Goal: Task Accomplishment & Management: Complete application form

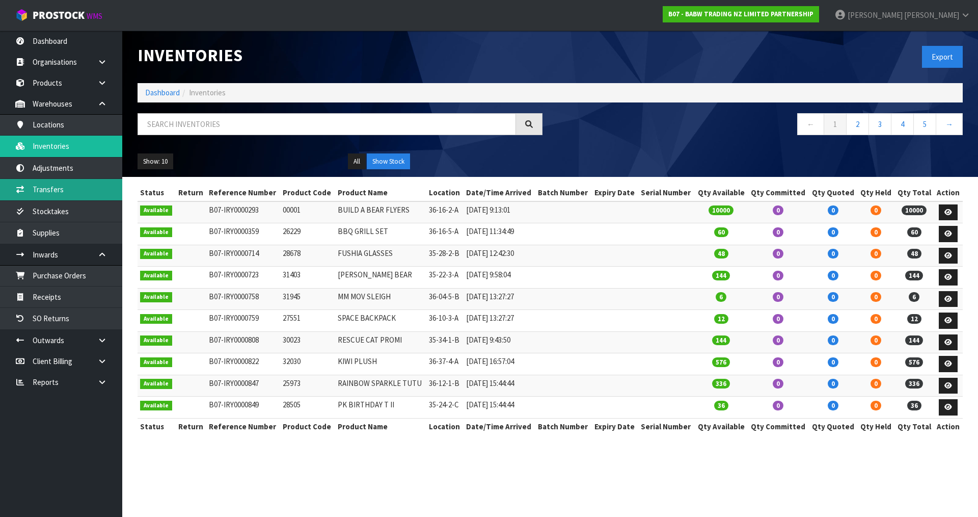
click at [46, 190] on link "Transfers" at bounding box center [61, 189] width 122 height 21
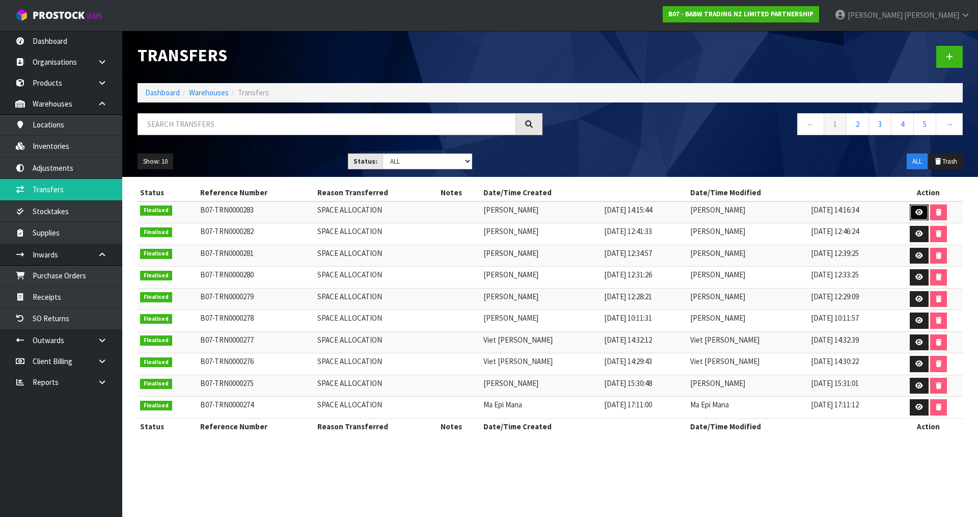
click at [918, 212] on icon at bounding box center [920, 212] width 8 height 7
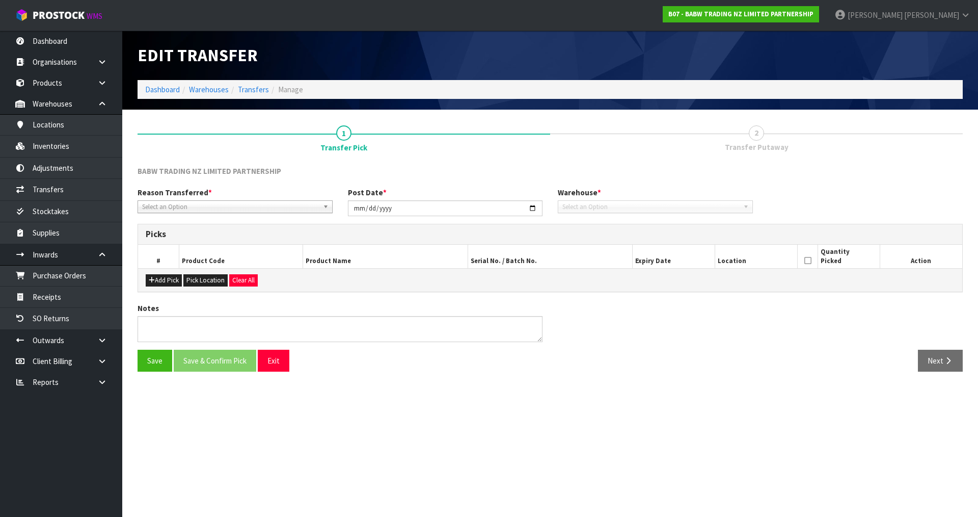
type input "[DATE]"
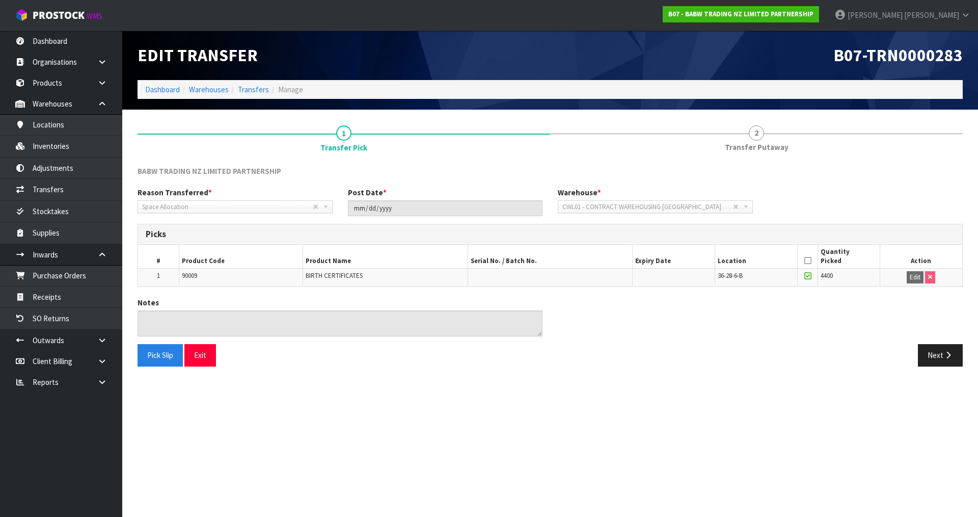
click at [812, 23] on div "B07 - BABW TRADING NZ LIMITED PARTNERSHIP" at bounding box center [741, 14] width 172 height 29
click at [814, 13] on strong "B07 - BABW TRADING NZ LIMITED PARTNERSHIP" at bounding box center [740, 14] width 145 height 9
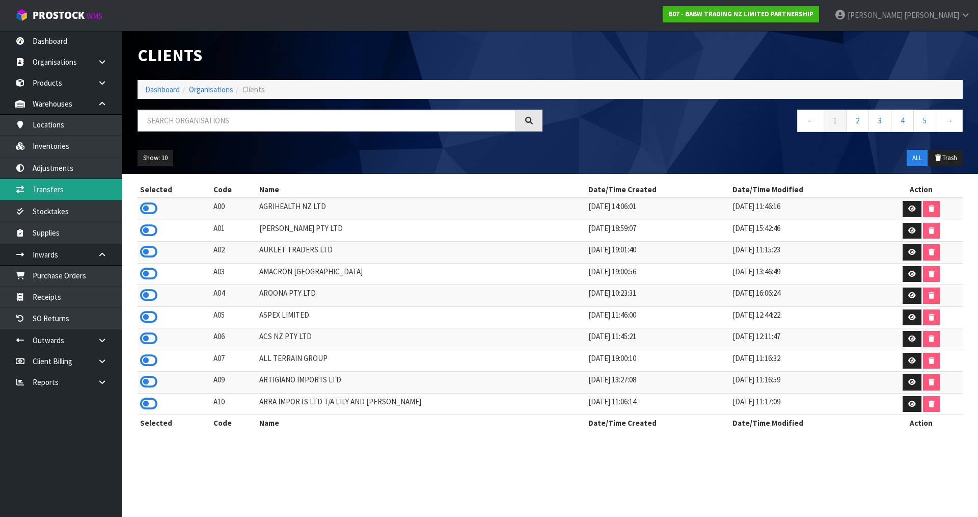
click at [49, 190] on link "Transfers" at bounding box center [61, 189] width 122 height 21
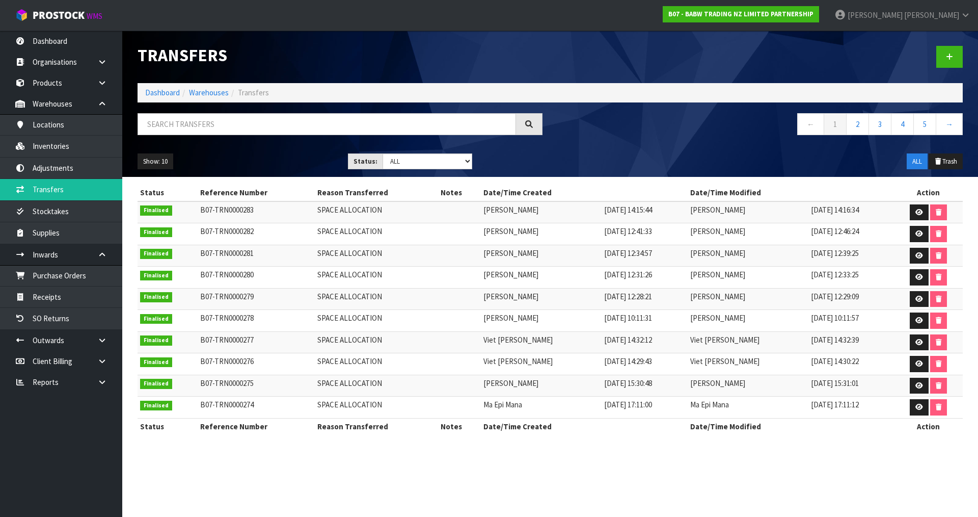
click at [827, 5] on div "B07 - BABW TRADING NZ LIMITED PARTNERSHIP" at bounding box center [741, 14] width 172 height 29
click at [814, 13] on strong "B07 - BABW TRADING NZ LIMITED PARTNERSHIP" at bounding box center [740, 14] width 145 height 9
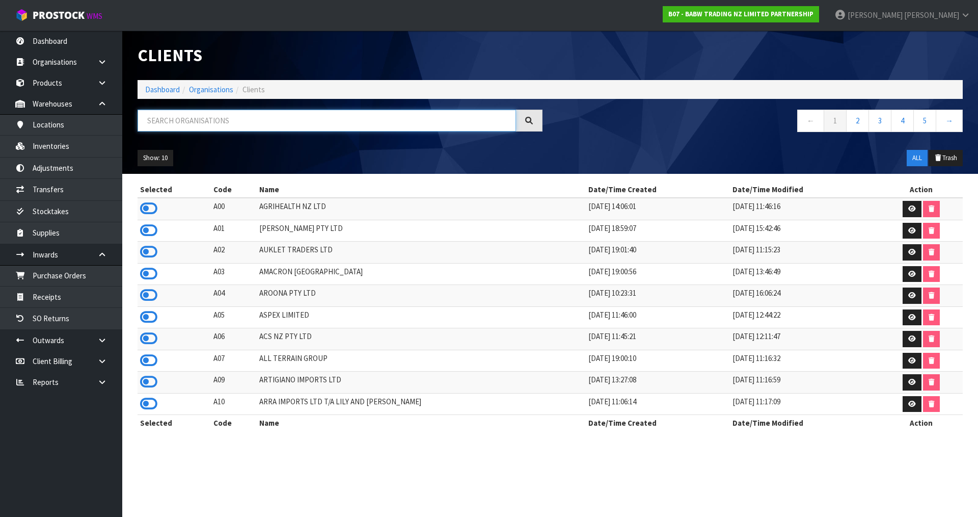
click at [192, 119] on input "text" at bounding box center [327, 121] width 379 height 22
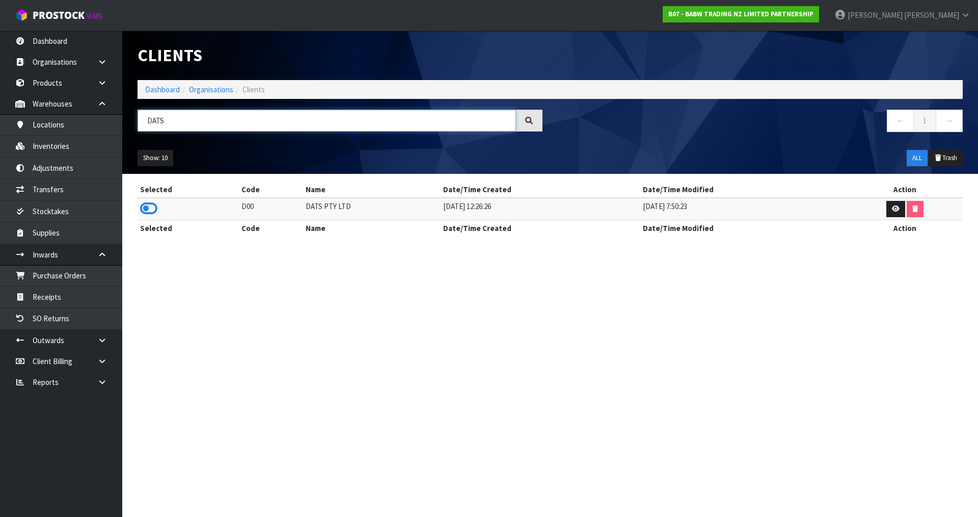
type input "DATS"
drag, startPoint x: 158, startPoint y: 220, endPoint x: 154, endPoint y: 216, distance: 5.4
click at [158, 220] on th "Selected" at bounding box center [188, 228] width 101 height 16
click at [149, 210] on icon at bounding box center [148, 208] width 17 height 15
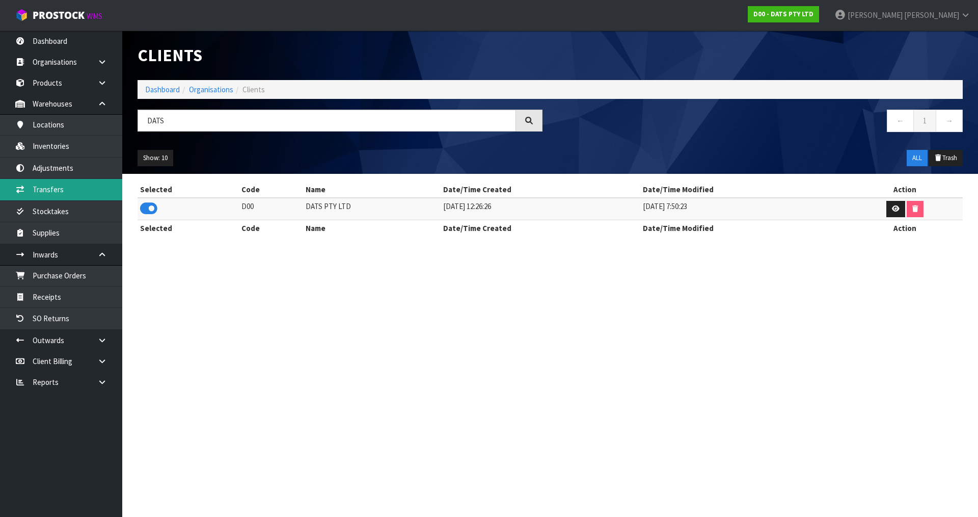
click at [73, 190] on link "Transfers" at bounding box center [61, 189] width 122 height 21
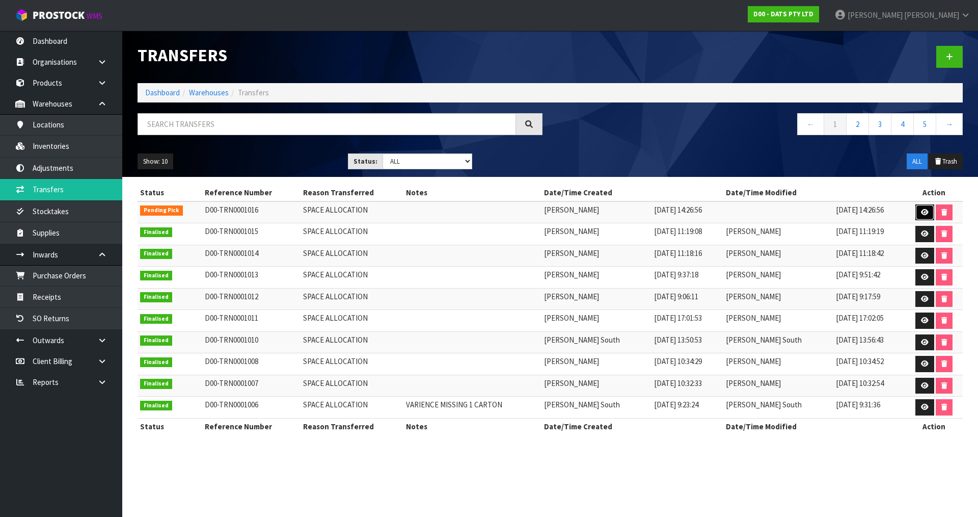
click at [922, 214] on icon at bounding box center [925, 212] width 8 height 7
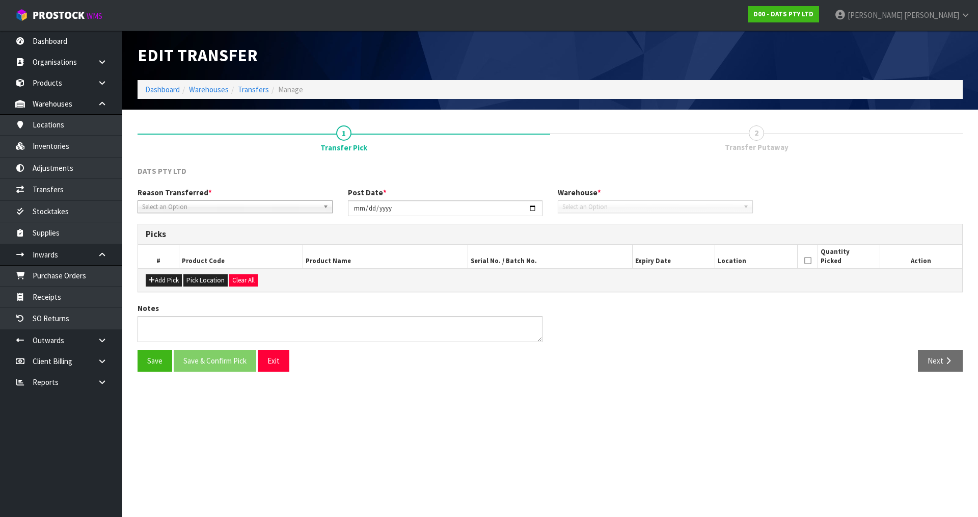
type input "[DATE]"
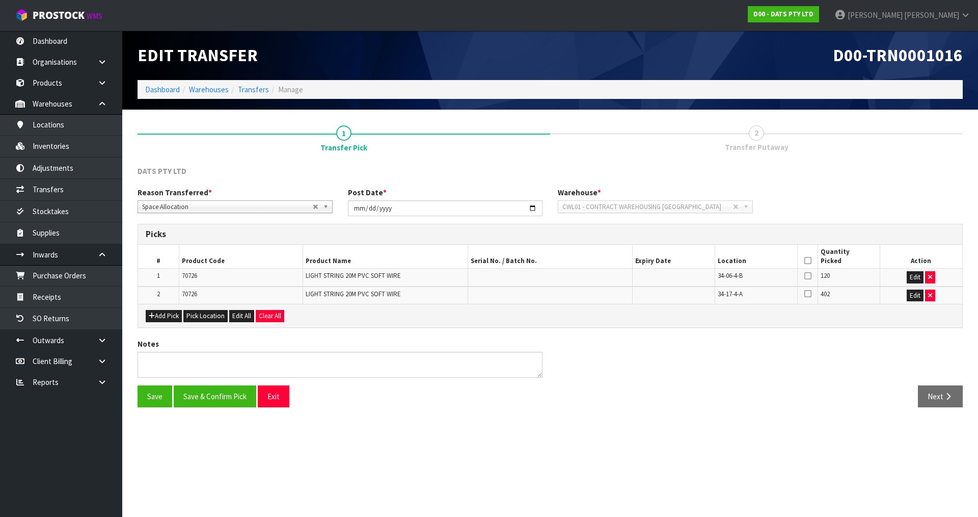
click at [740, 274] on span "34-06-4-B" at bounding box center [730, 275] width 25 height 9
copy tr "34-06-4-B"
click at [932, 297] on icon "button" at bounding box center [930, 295] width 4 height 7
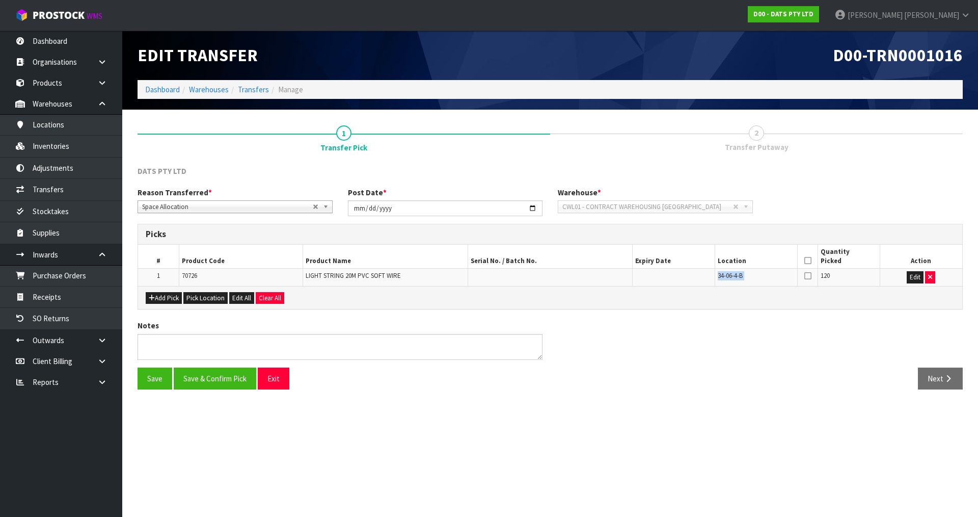
click at [764, 277] on td "34-06-4-B" at bounding box center [756, 276] width 83 height 17
click at [154, 293] on button "Add Pick" at bounding box center [164, 298] width 36 height 12
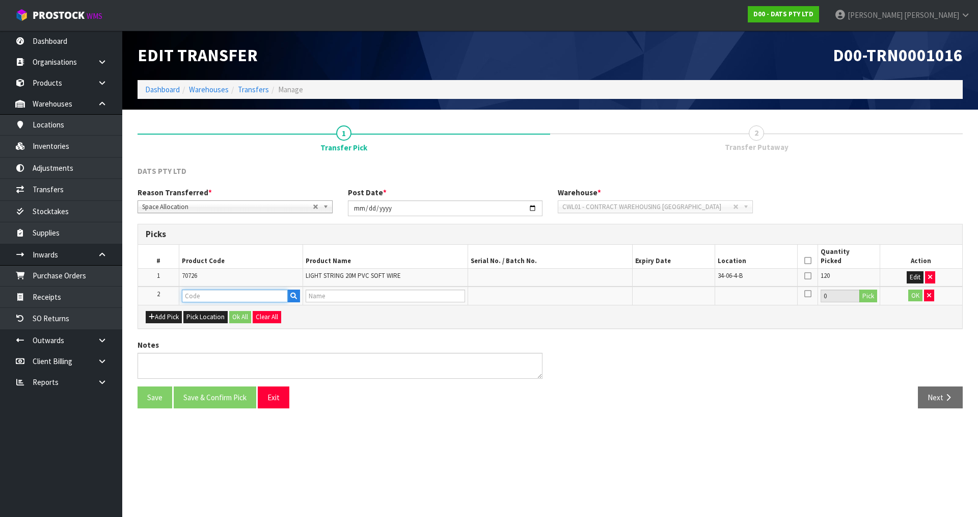
click at [233, 296] on input "text" at bounding box center [235, 295] width 106 height 13
type input "70726"
type input "LIGHT STRING 20M PVC SOFT WIRE"
type input "70726"
click at [871, 294] on button "Pick" at bounding box center [868, 295] width 18 height 13
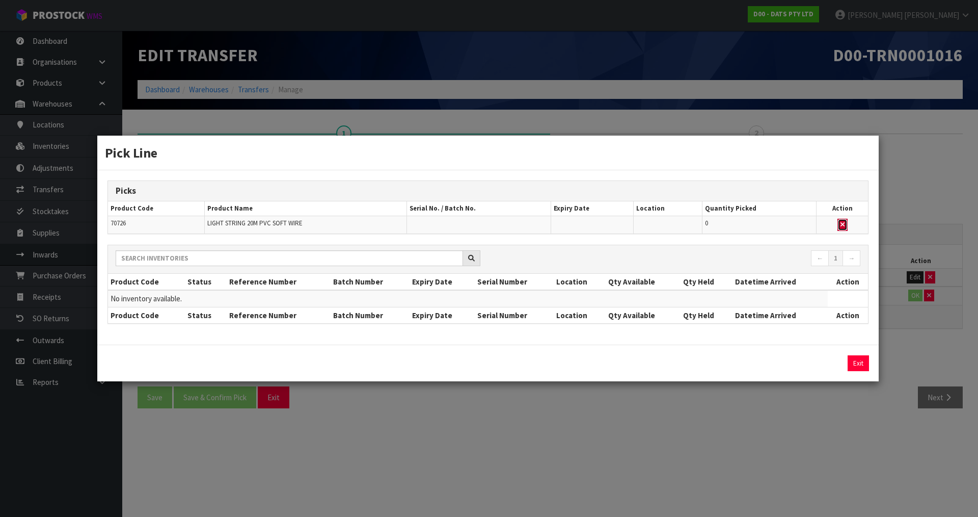
click at [839, 226] on button "button" at bounding box center [843, 225] width 10 height 12
click at [923, 181] on div "Pick Line Picks Product Code Product Name Serial No. / Batch No. Expiry Date Lo…" at bounding box center [489, 258] width 978 height 517
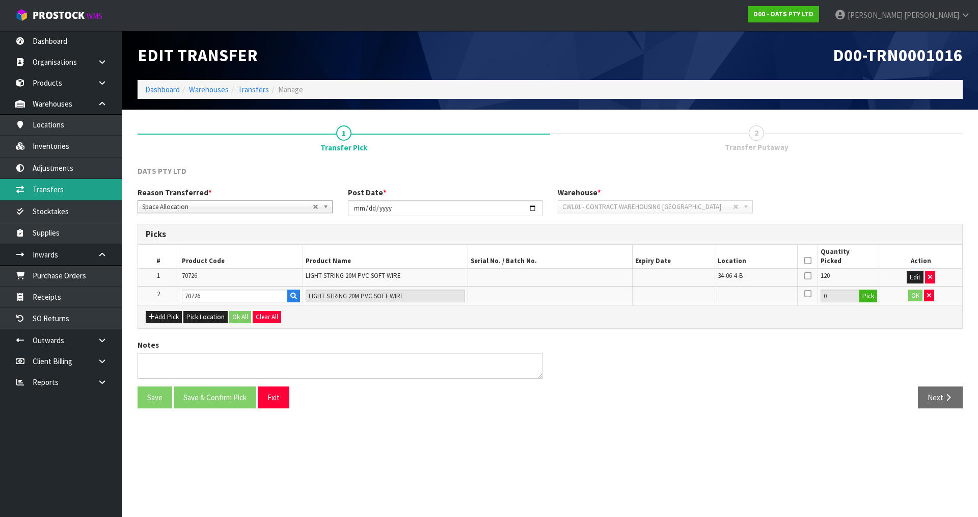
drag, startPoint x: 61, startPoint y: 182, endPoint x: 206, endPoint y: 226, distance: 152.3
click at [61, 182] on link "Transfers" at bounding box center [61, 189] width 122 height 21
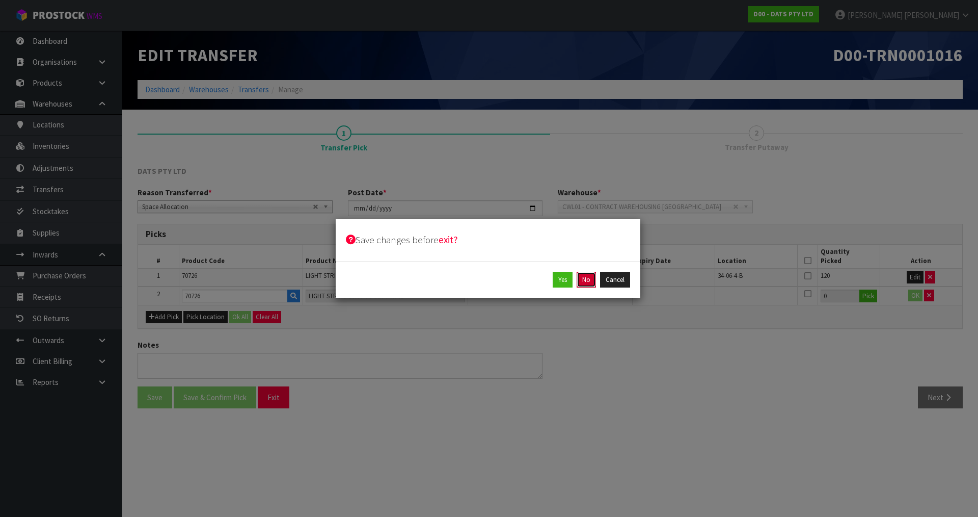
click at [588, 277] on button "No" at bounding box center [586, 280] width 19 height 16
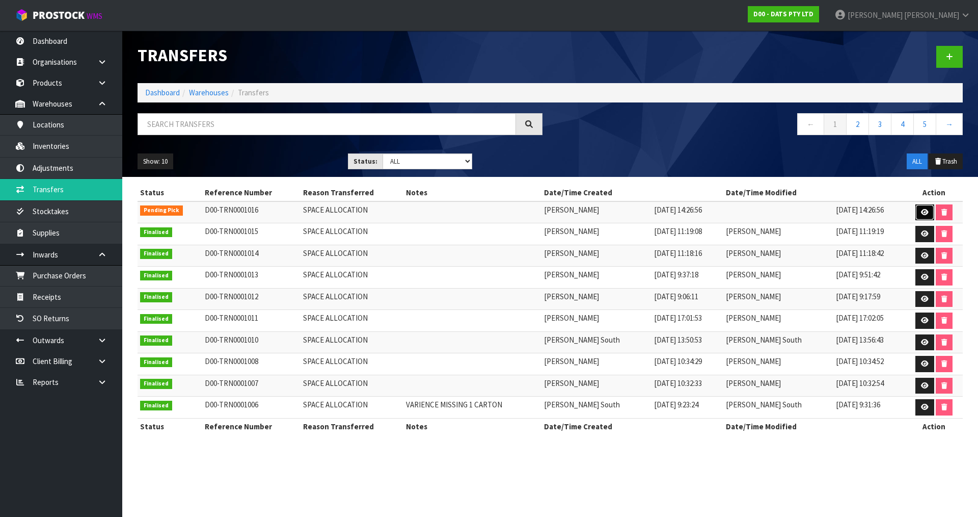
click at [916, 217] on link at bounding box center [925, 212] width 19 height 16
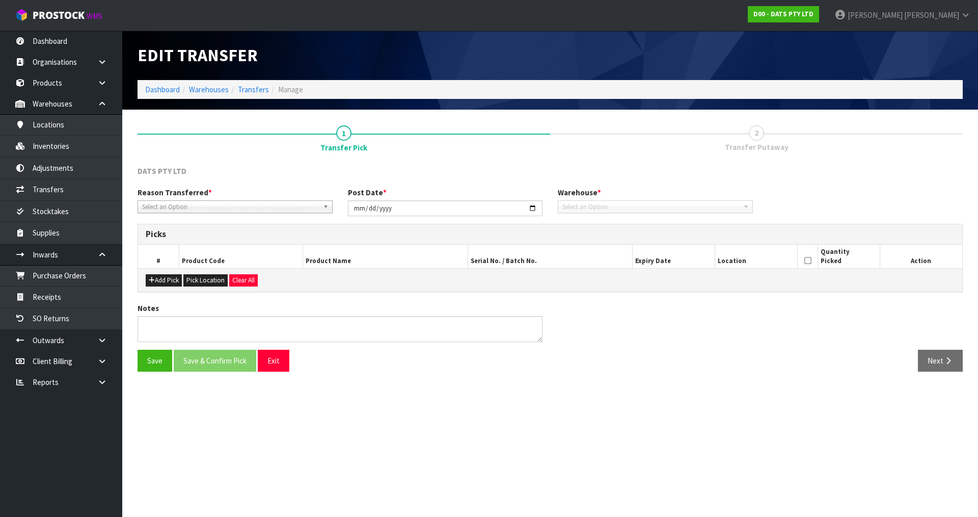
type input "[DATE]"
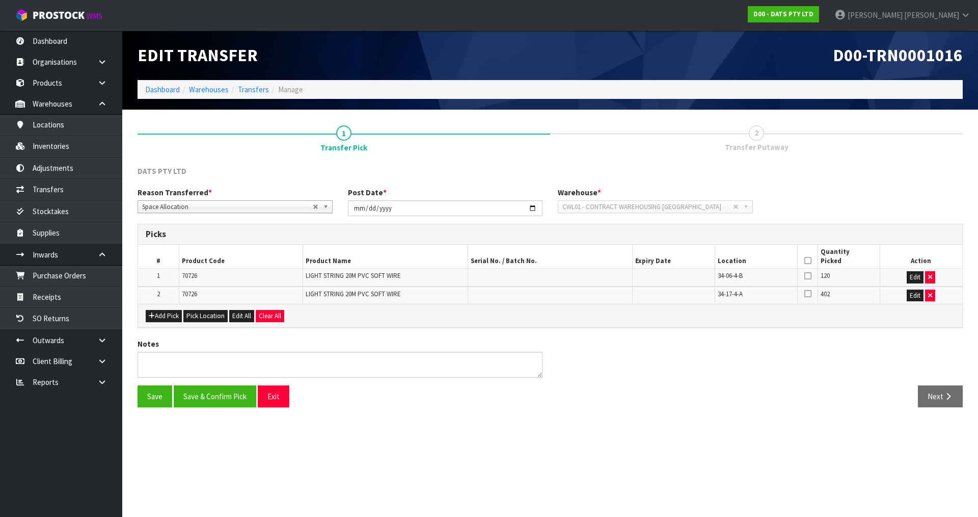
click at [728, 274] on span "34-06-4-B" at bounding box center [730, 275] width 25 height 9
copy tr "34-06-4-B"
click at [931, 275] on icon "button" at bounding box center [930, 277] width 4 height 7
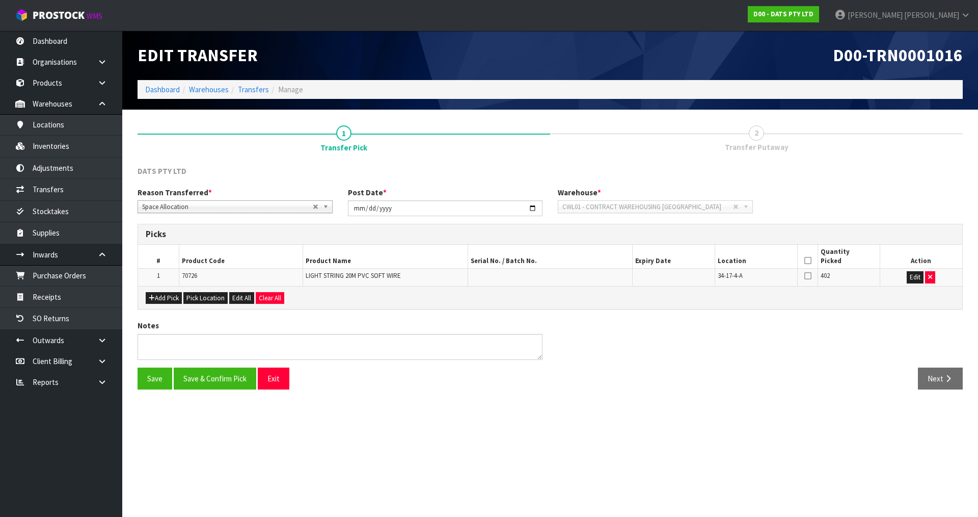
click at [807, 275] on icon at bounding box center [807, 276] width 7 height 8
click at [0, 0] on input "checkbox" at bounding box center [0, 0] width 0 height 0
click at [219, 379] on button "Save & Confirm Pick" at bounding box center [215, 378] width 83 height 22
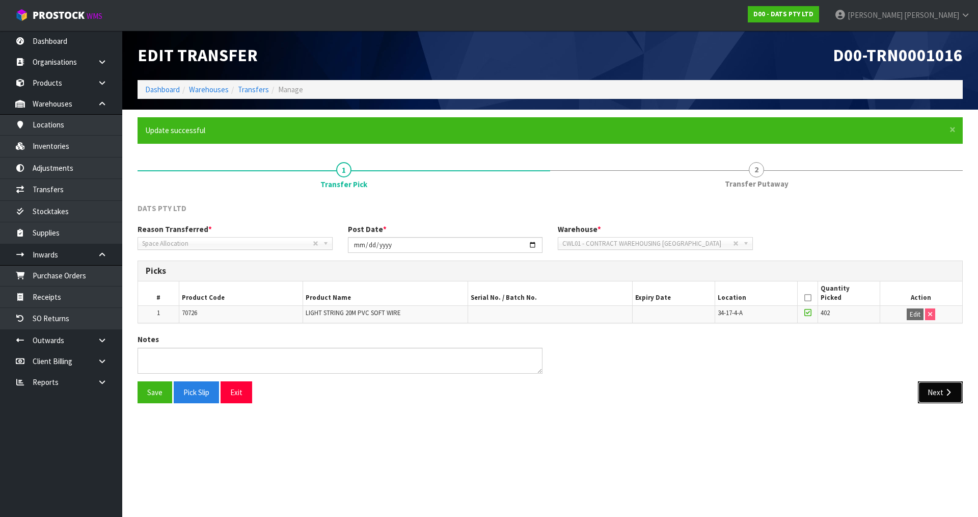
click at [921, 399] on button "Next" at bounding box center [940, 392] width 45 height 22
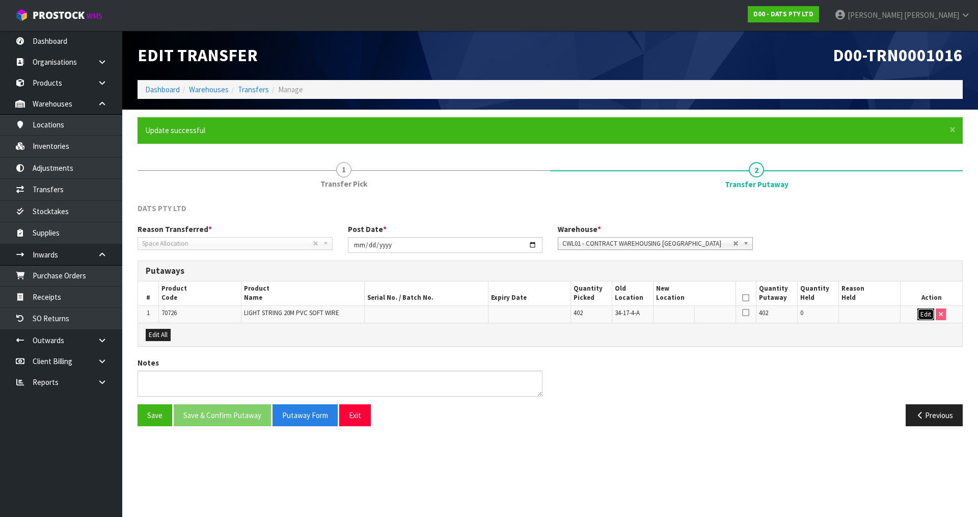
click at [926, 310] on button "Edit" at bounding box center [926, 314] width 17 height 12
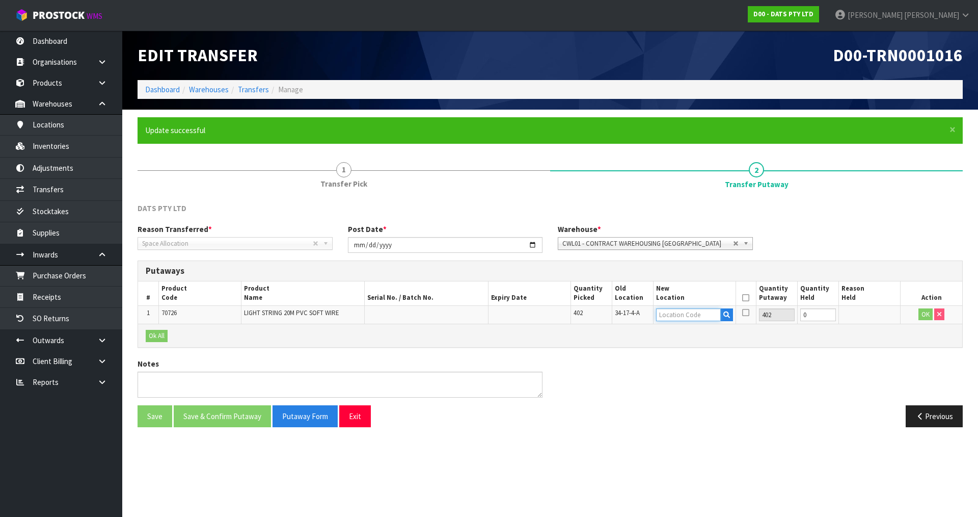
click at [690, 310] on input "text" at bounding box center [688, 314] width 65 height 13
paste input "34-06-4-B"
type input "34-06-4-B"
click at [929, 318] on button "OK" at bounding box center [926, 314] width 14 height 12
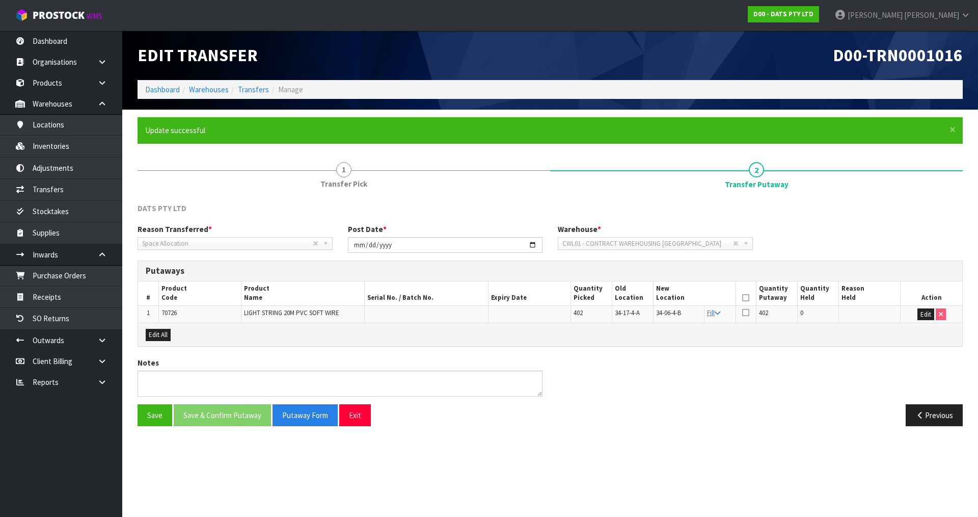
click at [747, 298] on icon at bounding box center [745, 298] width 7 height 1
click at [241, 417] on button "Save & Confirm Putaway" at bounding box center [222, 415] width 97 height 22
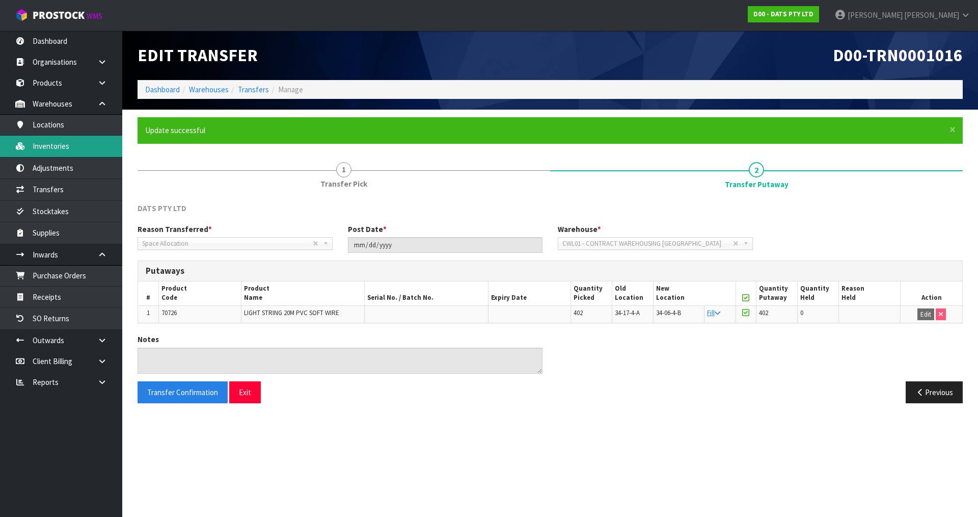
click at [73, 152] on link "Inventories" at bounding box center [61, 146] width 122 height 21
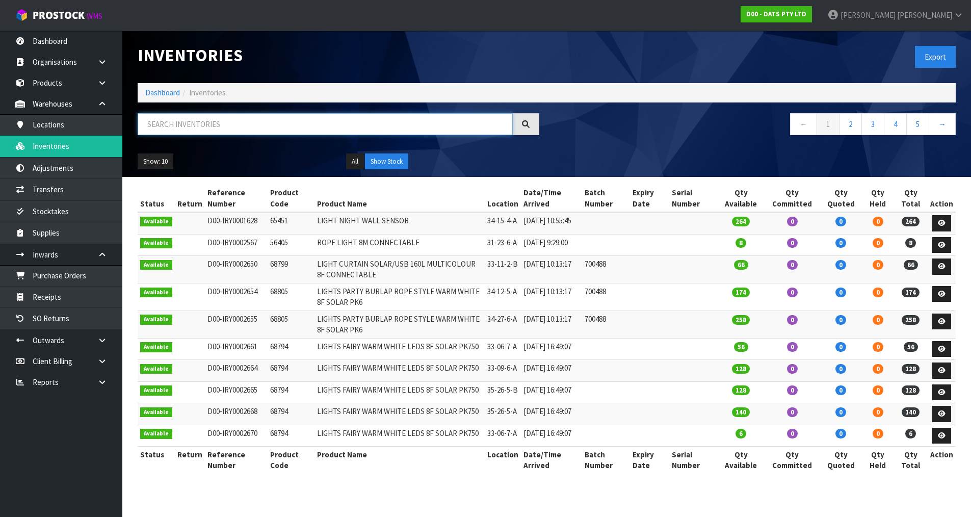
click at [223, 127] on input "text" at bounding box center [325, 124] width 375 height 22
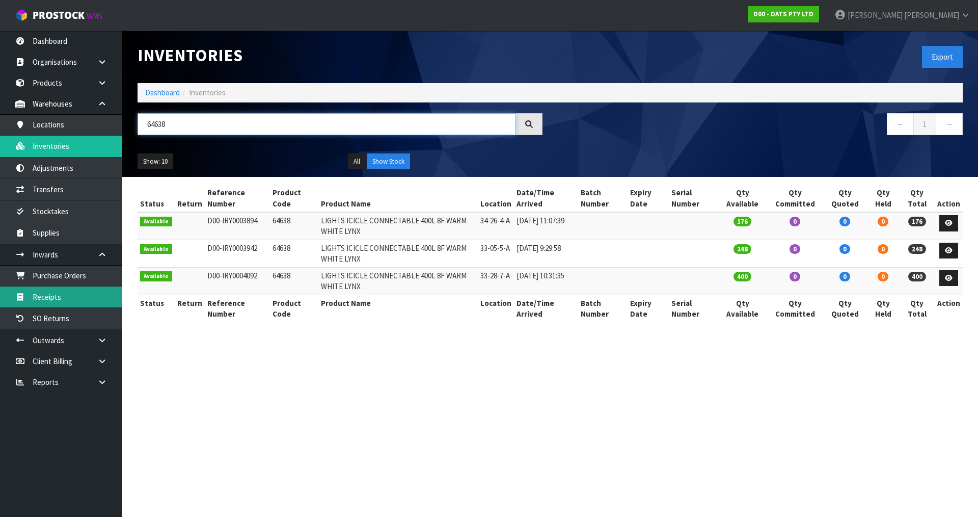
type input "64638"
click at [64, 289] on link "Receipts" at bounding box center [61, 296] width 122 height 21
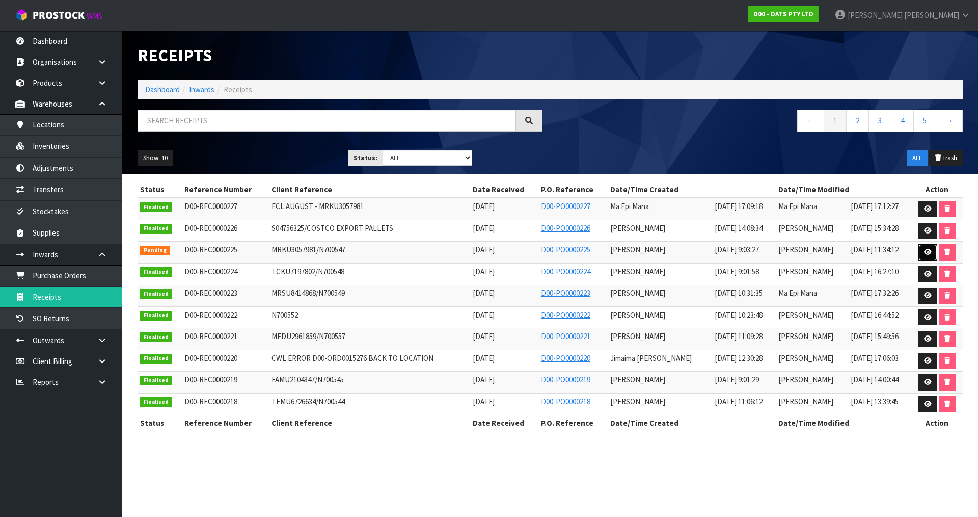
click at [925, 258] on link at bounding box center [928, 252] width 19 height 16
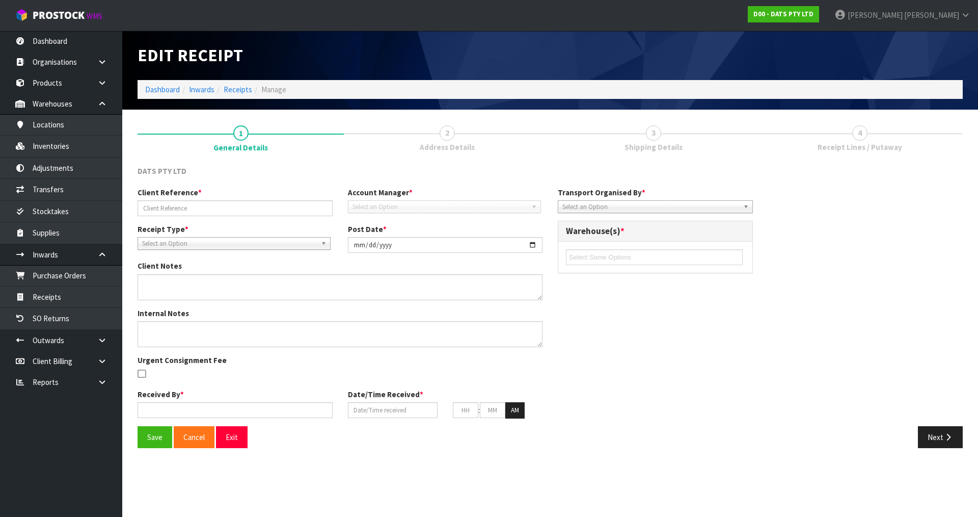
type input "MRKU3057981/N700547"
type input "[DATE]"
type input "[PERSON_NAME]"
type input "[DATE]"
type input "09"
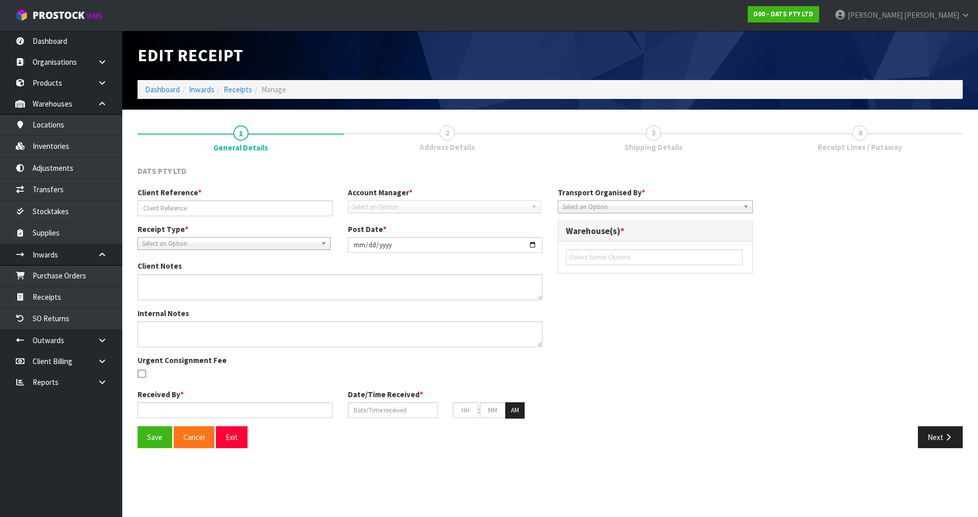
type input "03"
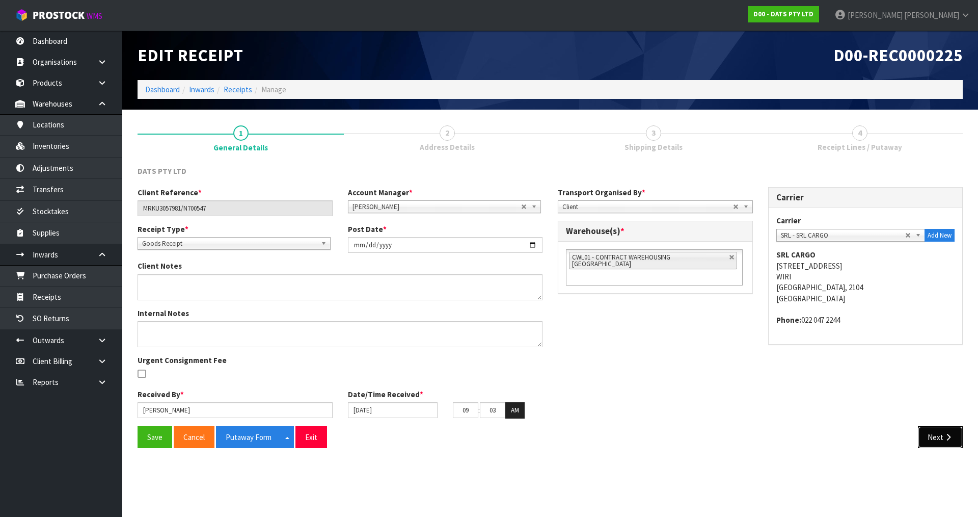
click at [944, 442] on button "Next" at bounding box center [940, 437] width 45 height 22
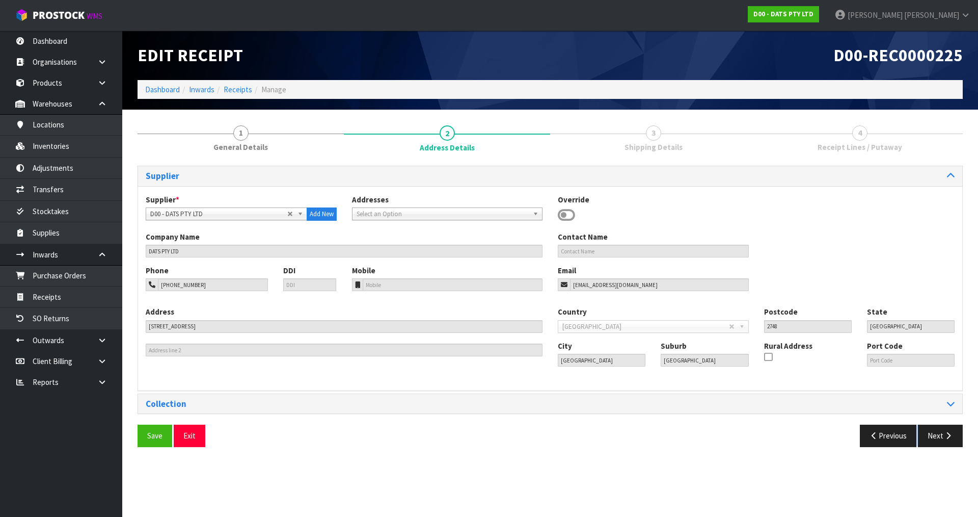
click at [944, 442] on section "Edit Receipt D00-REC0000225 Dashboard Inwards Receipts Manage 1 General Details…" at bounding box center [489, 258] width 978 height 517
click at [944, 442] on button "Next" at bounding box center [940, 435] width 45 height 22
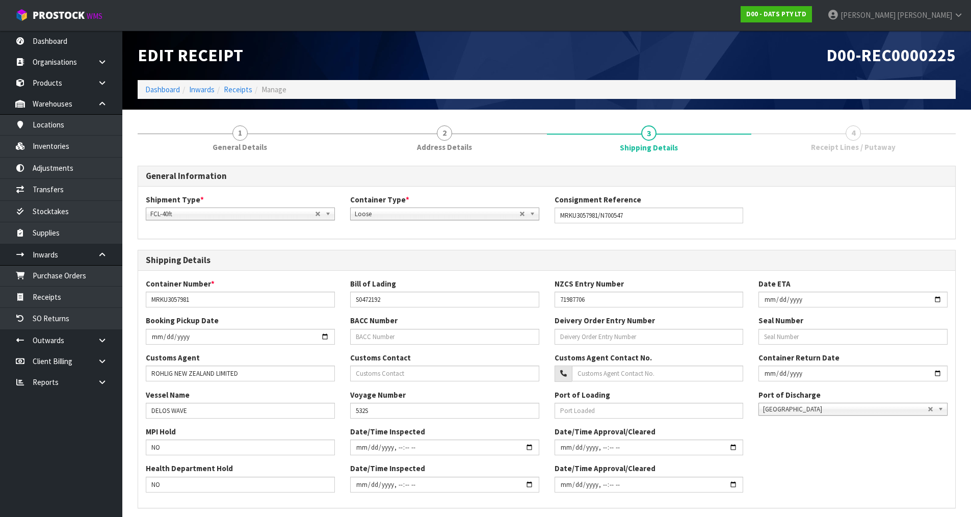
click at [944, 442] on div "MPI Hold NO Date/Time Inspected Date/Time Approval/Cleared" at bounding box center [546, 444] width 817 height 37
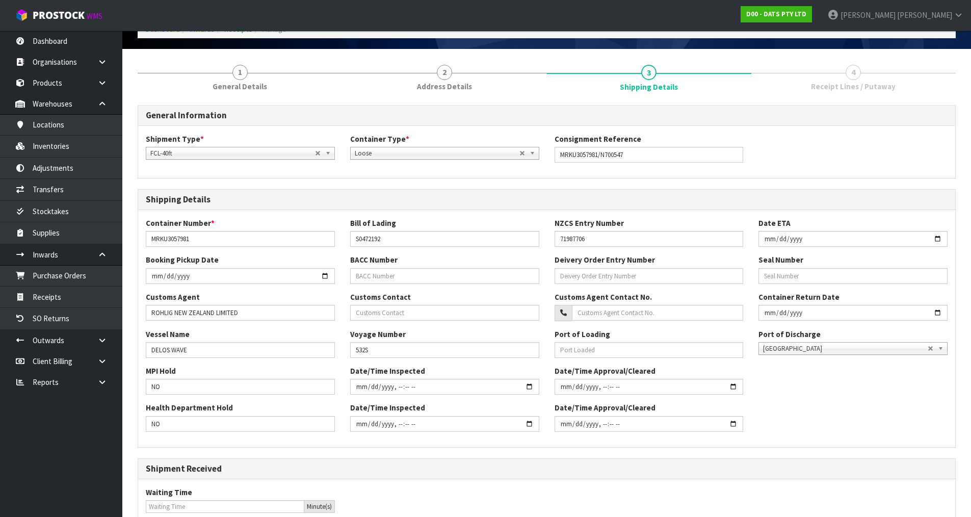
scroll to position [194, 0]
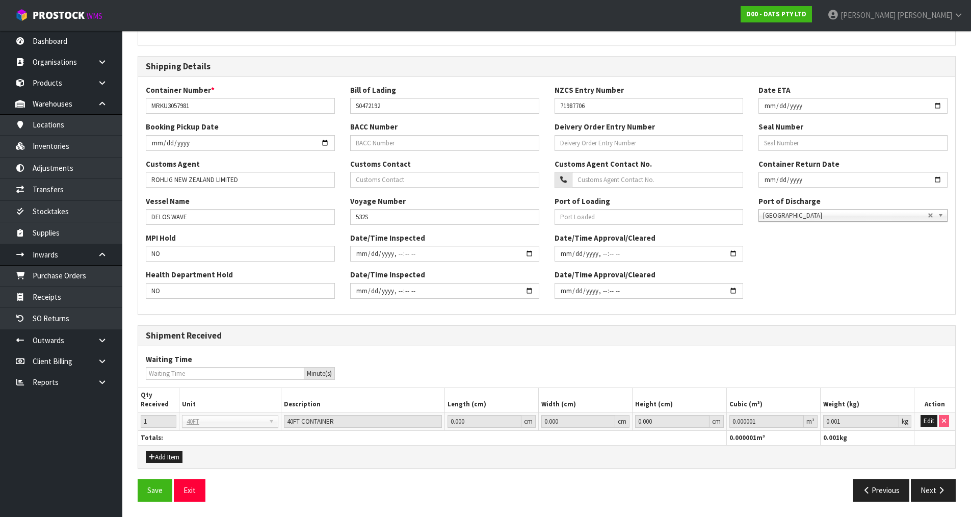
click at [929, 476] on div "General Information Shipment Type * LCL National LCL International FCL-20ft FCL…" at bounding box center [547, 240] width 818 height 537
drag, startPoint x: 930, startPoint y: 490, endPoint x: 930, endPoint y: 453, distance: 36.7
click at [931, 490] on button "Next" at bounding box center [932, 490] width 45 height 22
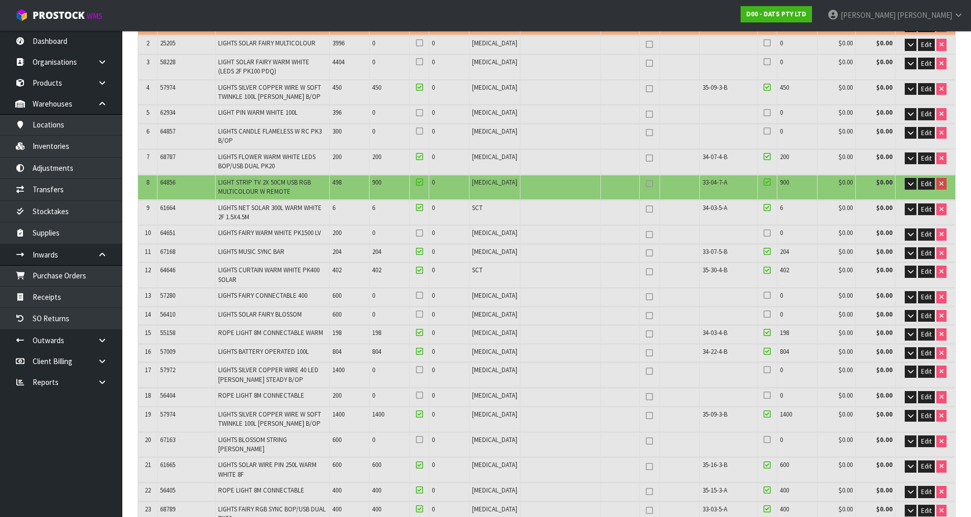
scroll to position [0, 0]
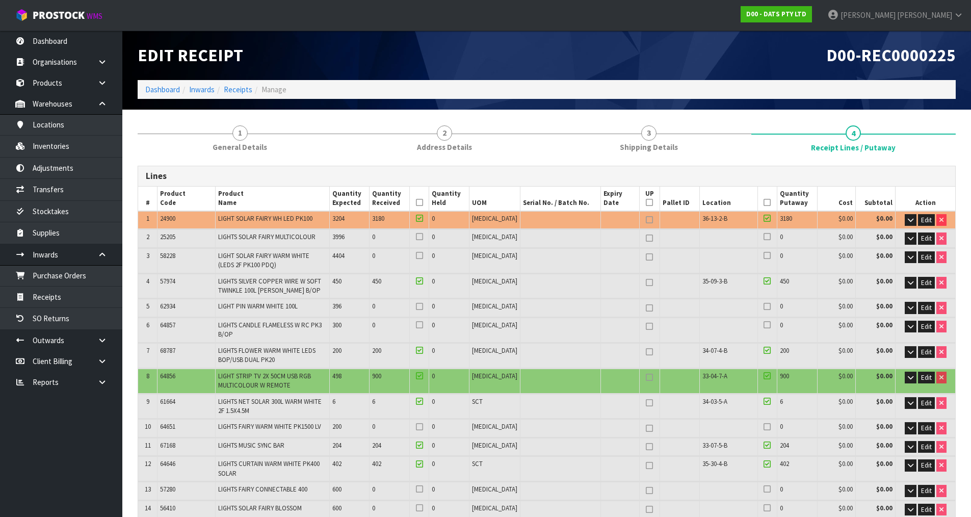
click at [705, 218] on span "36-13-2-B" at bounding box center [714, 218] width 25 height 9
copy tr "36-13-2-B"
click at [927, 218] on span "Edit" at bounding box center [926, 220] width 11 height 9
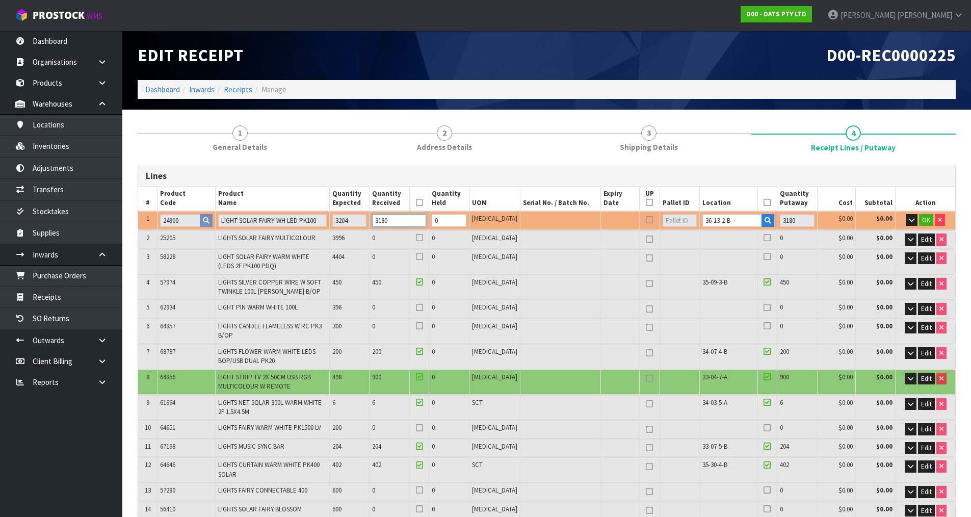
drag, startPoint x: 418, startPoint y: 222, endPoint x: 364, endPoint y: 227, distance: 54.2
click at [364, 227] on tr "1 24900 LIGHT SOLAR FAIRY WH LED PK100 3204 3180 0 [MEDICAL_DATA] 36-13-2-B 318…" at bounding box center [546, 220] width 817 height 19
type input "1263"
type input "27.275323"
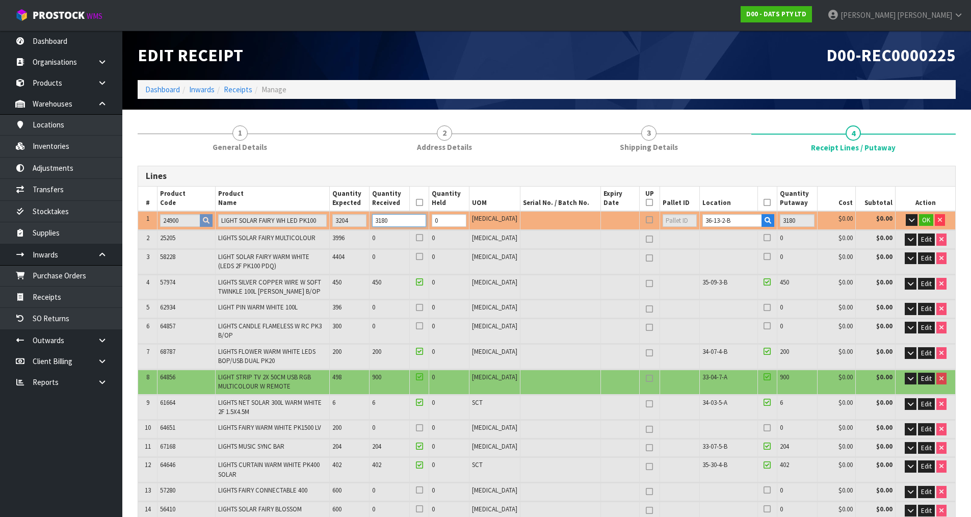
type input "4546.58"
type input "3"
type input "1265"
type input "27.321486"
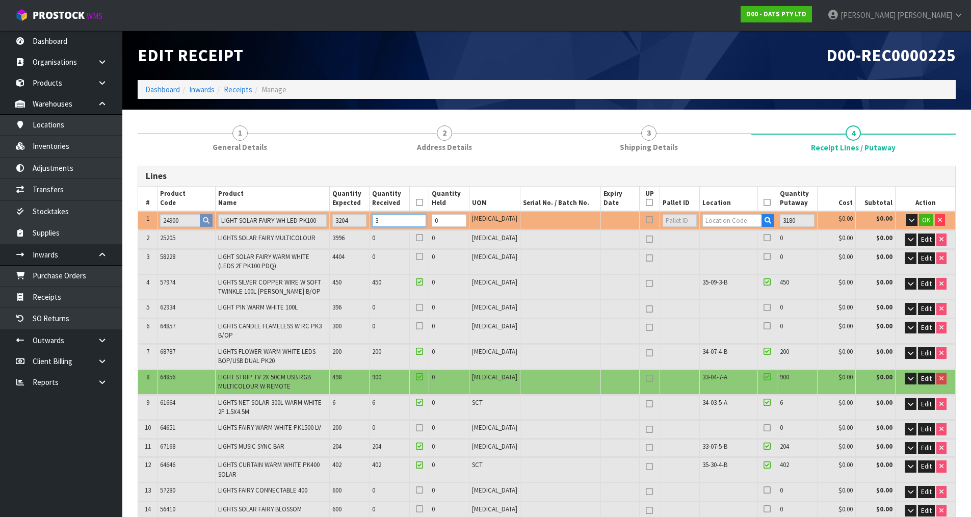
type input "4554.83"
type input "32"
type input "1289"
type input "27.778542"
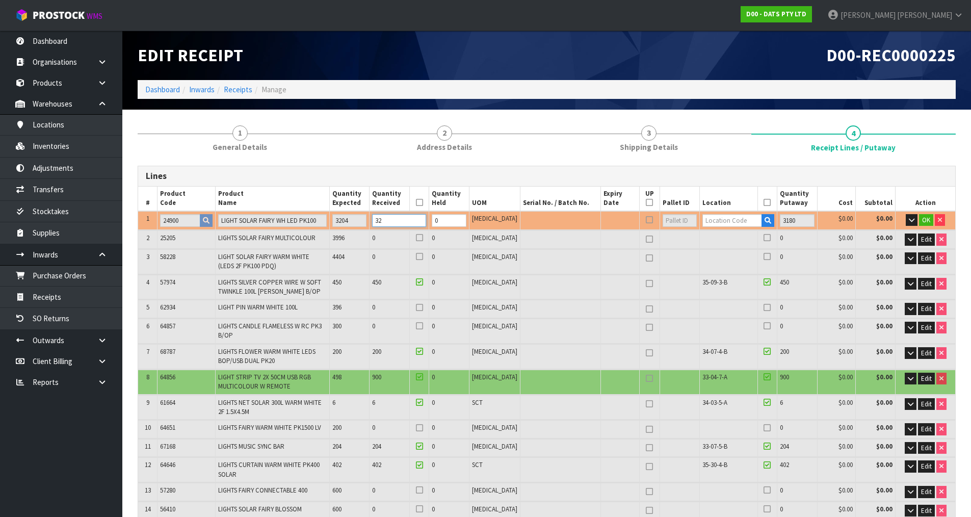
type input "4638.83"
type input "320"
type input "1530"
type input "32.355226"
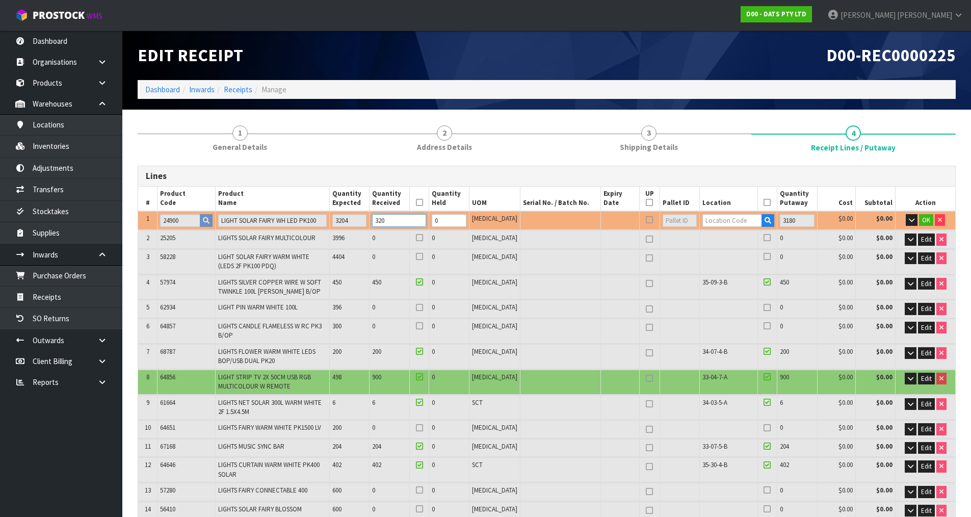
type input "5480.33"
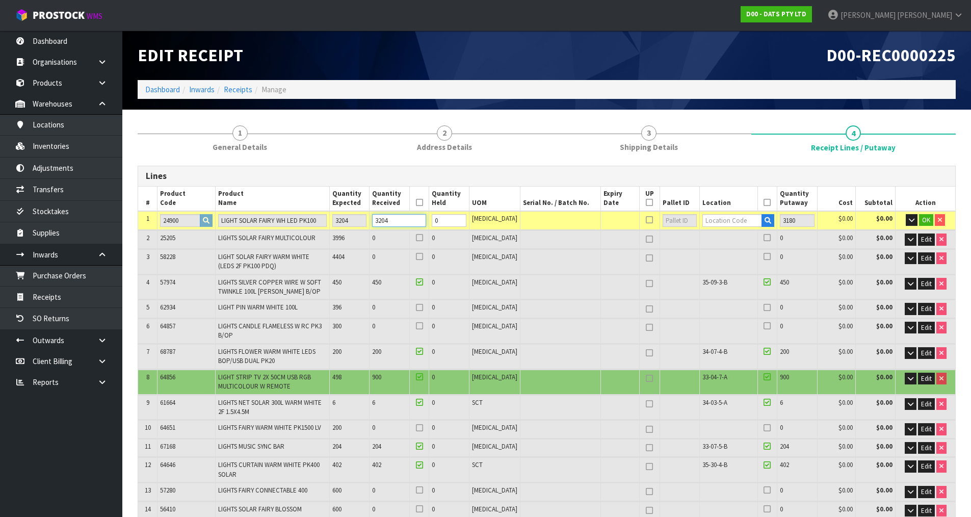
type input "3204"
click at [733, 221] on input "text" at bounding box center [732, 220] width 60 height 13
paste input "36-13-2-B"
type input "36-13-2-B"
type input "12542"
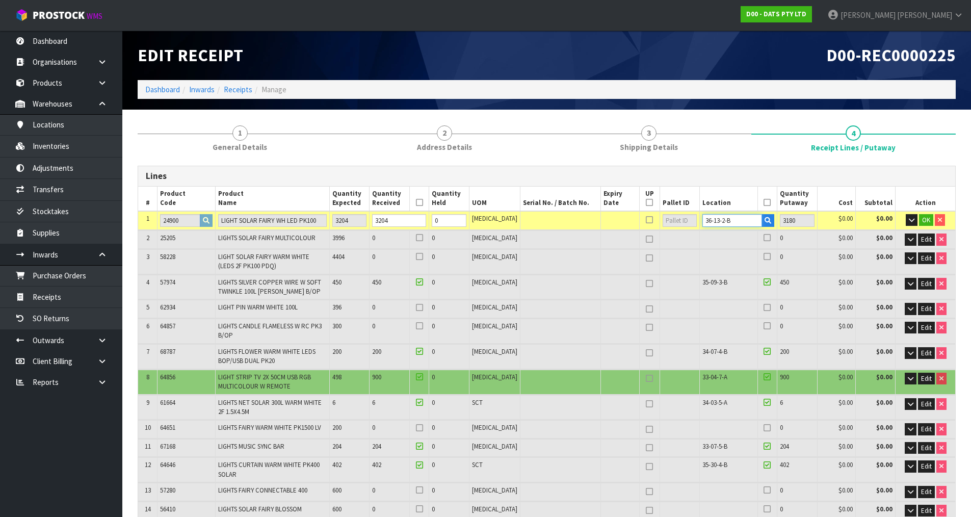
type input "3204"
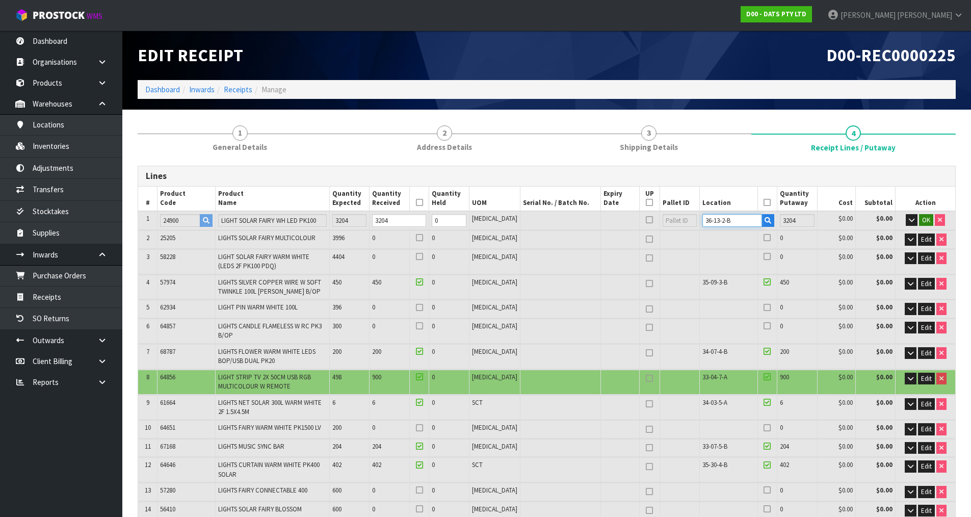
type input "36-13-2-B"
click at [927, 218] on span "OK" at bounding box center [926, 220] width 8 height 9
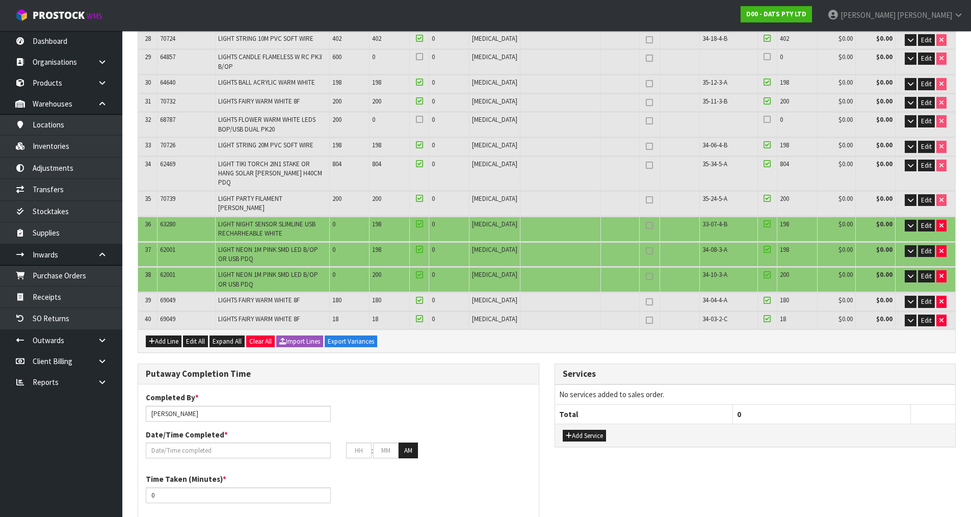
scroll to position [1068, 0]
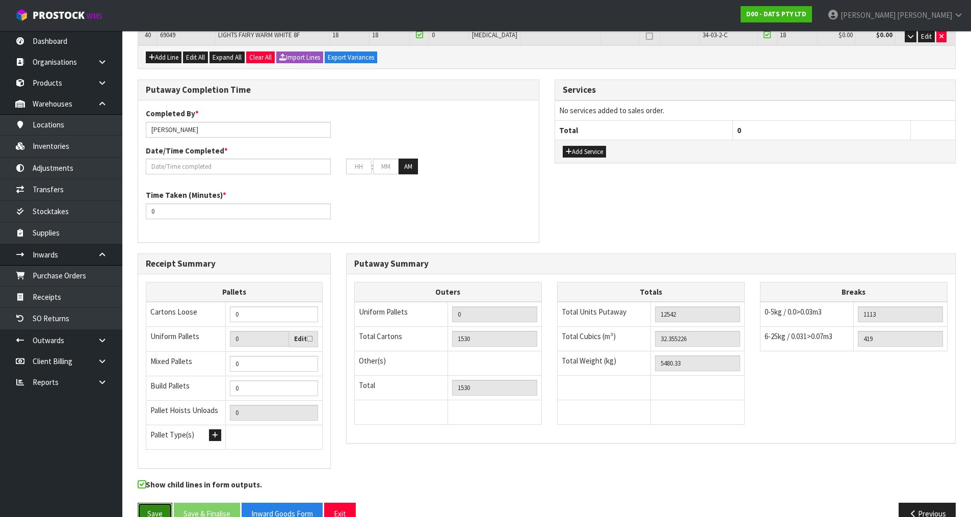
click at [160, 502] on button "Save" at bounding box center [155, 513] width 35 height 22
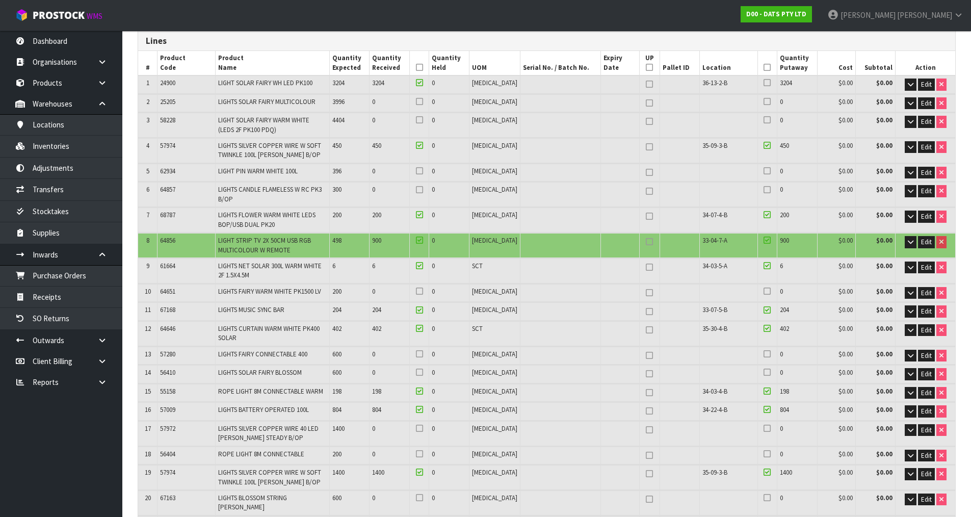
scroll to position [153, 0]
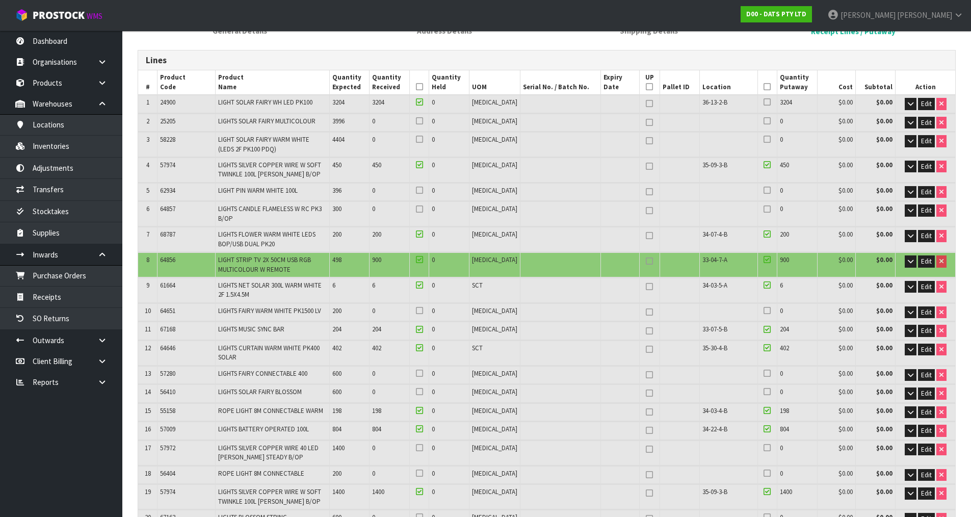
click at [586, 265] on td at bounding box center [560, 264] width 80 height 24
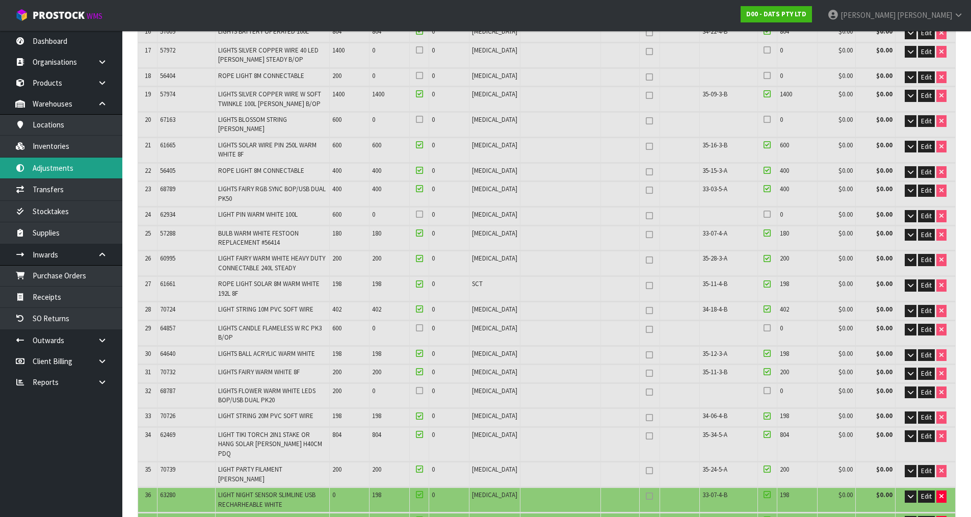
scroll to position [560, 0]
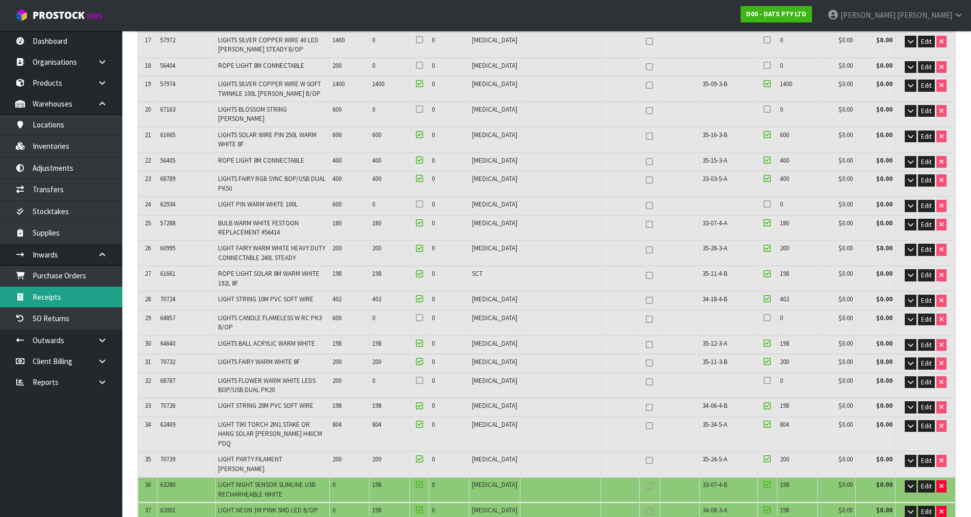
click at [82, 297] on link "Receipts" at bounding box center [61, 296] width 122 height 21
